Goal: Task Accomplishment & Management: Manage account settings

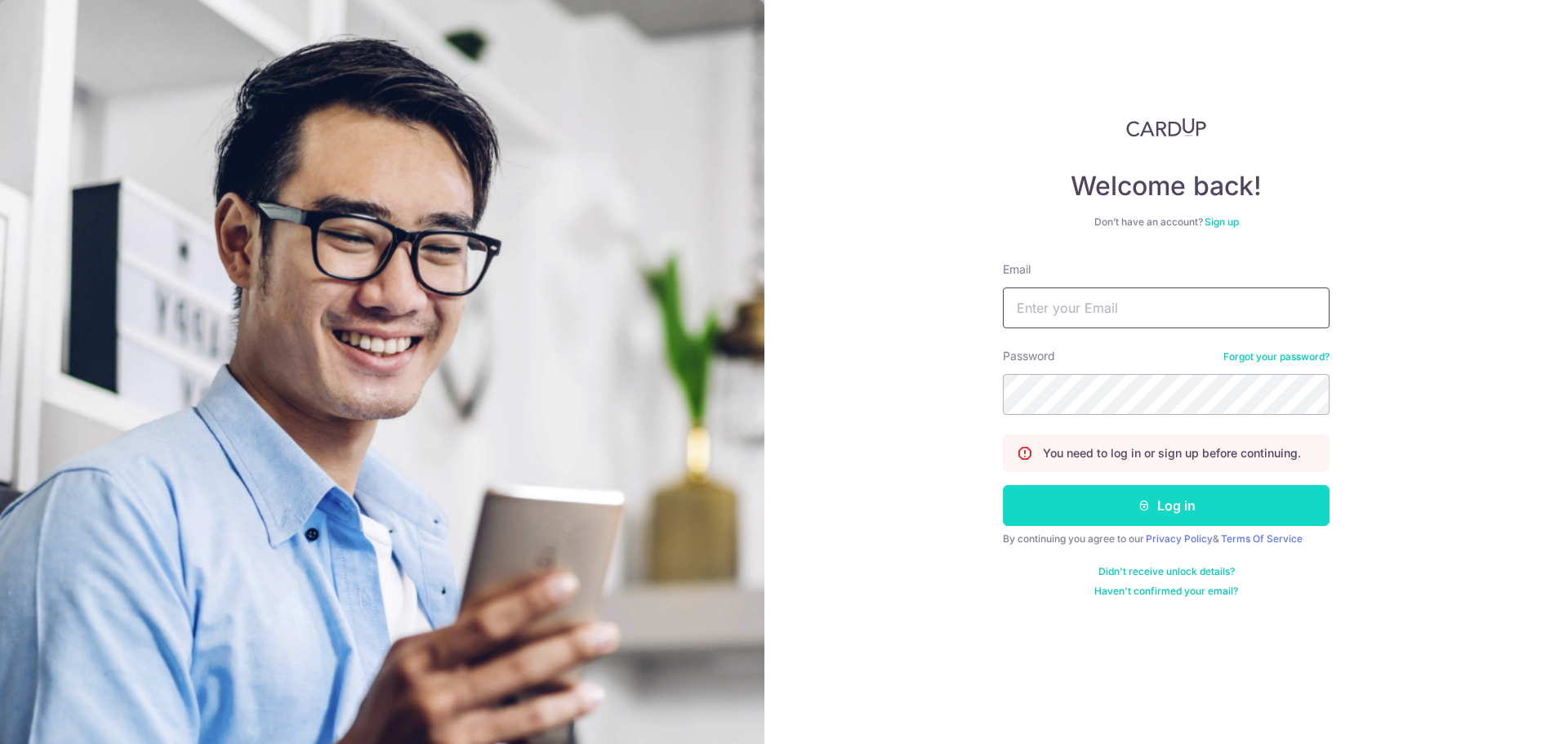
type input "[EMAIL_ADDRESS][DOMAIN_NAME]"
click at [1178, 495] on button "Log in" at bounding box center [1166, 505] width 327 height 41
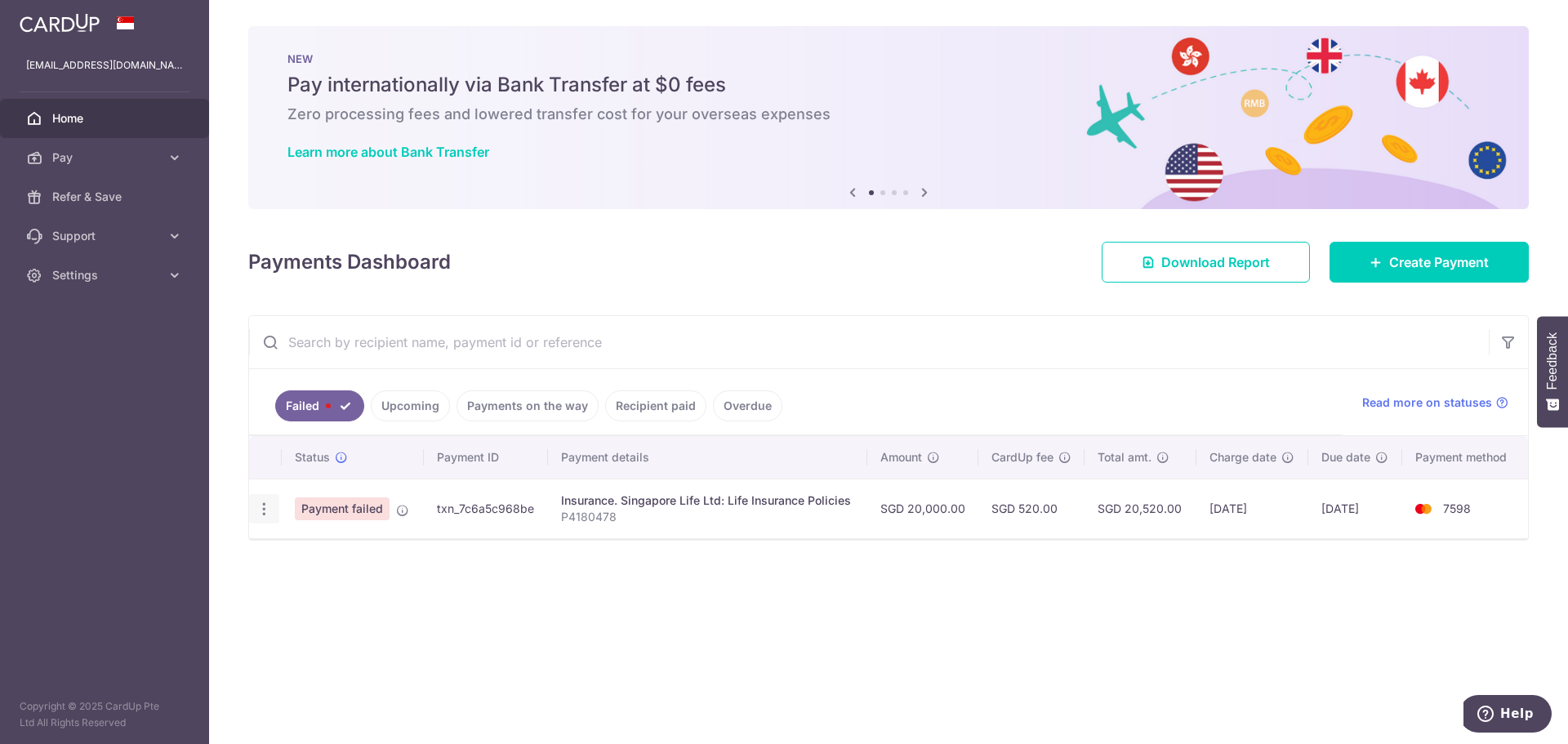
click at [272, 508] on div "Update payment" at bounding box center [263, 509] width 30 height 30
click at [267, 510] on icon "button" at bounding box center [264, 509] width 17 height 17
click at [1050, 517] on td "SGD 520.00" at bounding box center [1032, 508] width 106 height 60
click at [272, 500] on div "Update payment" at bounding box center [263, 509] width 30 height 30
click at [263, 511] on icon "button" at bounding box center [264, 509] width 17 height 17
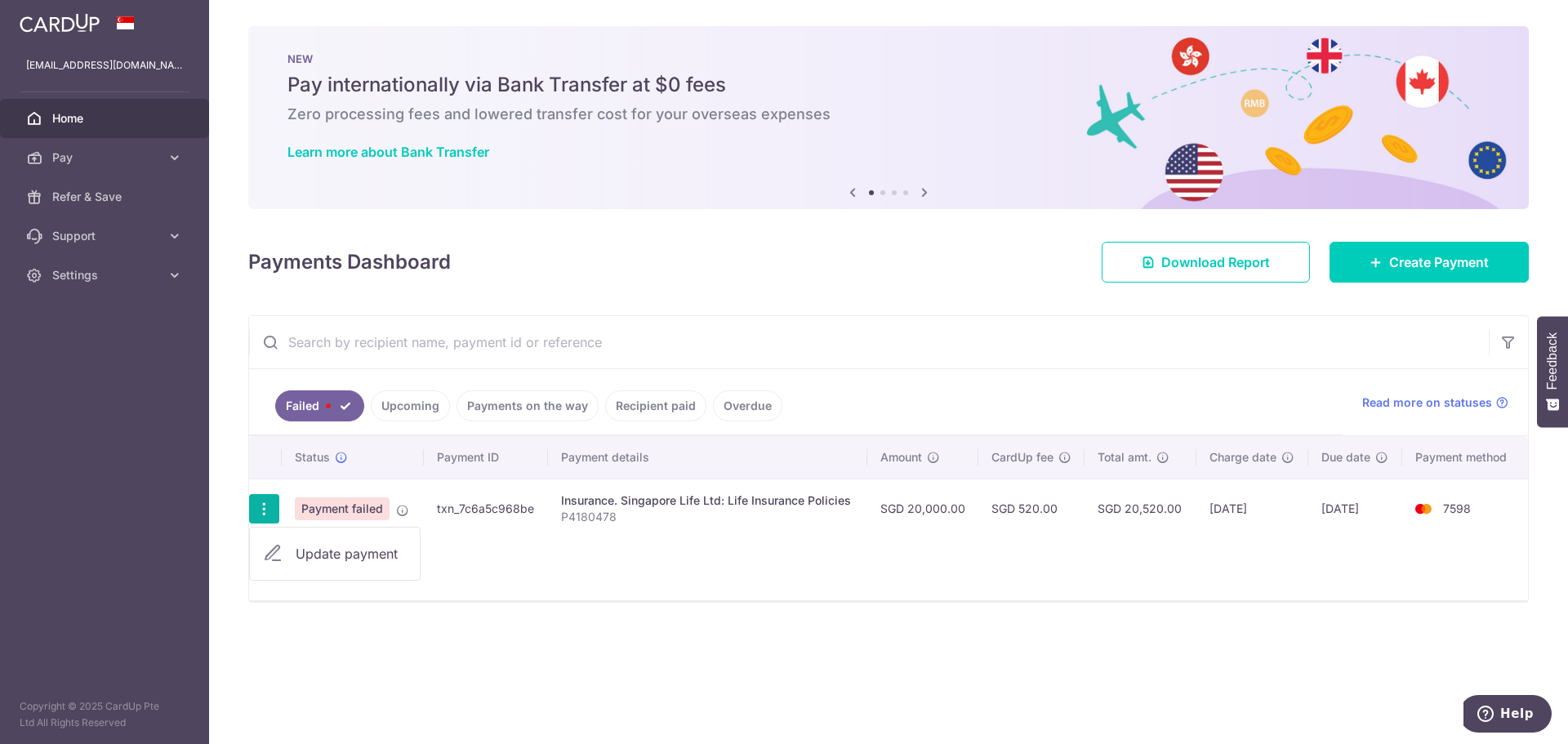
click at [315, 550] on span "Update payment" at bounding box center [352, 553] width 111 height 20
radio input "true"
type input "20,000.00"
type input "P4180478"
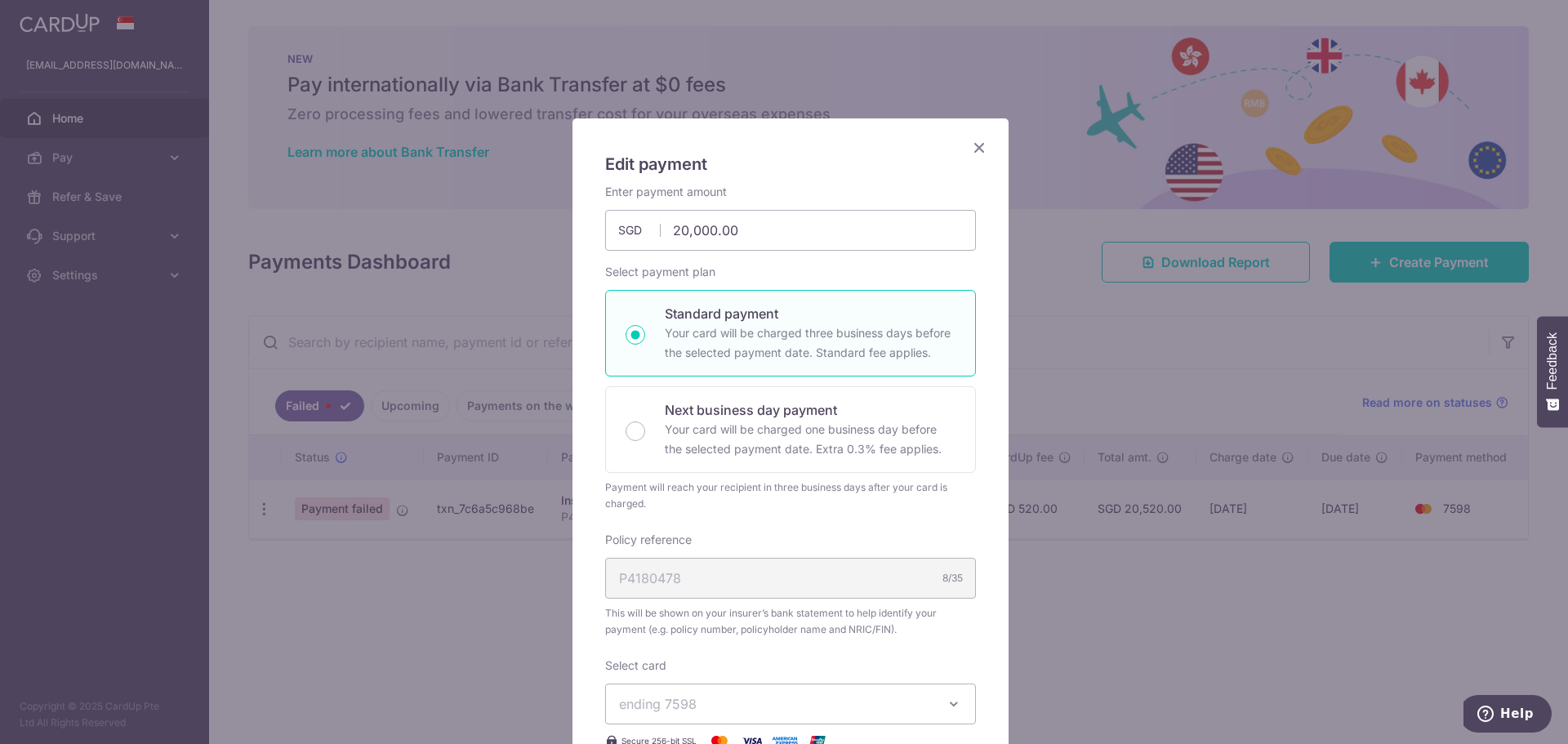
click at [969, 145] on icon "Close" at bounding box center [979, 147] width 20 height 21
